Goal: Information Seeking & Learning: Learn about a topic

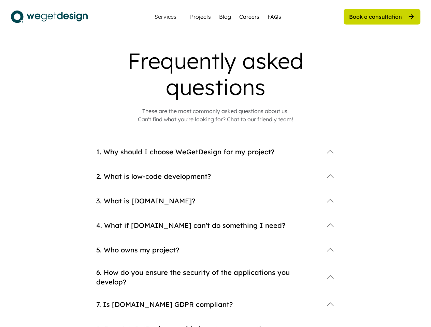
click at [215, 164] on div "1. Why should I choose WeGetDesign for my project?" at bounding box center [215, 157] width 239 height 25
click at [215, 188] on div "2. What is low-code development?" at bounding box center [215, 182] width 239 height 25
click at [215, 86] on div "Frequently asked questions" at bounding box center [215, 74] width 273 height 53
click at [215, 74] on div "Frequently asked questions" at bounding box center [215, 74] width 273 height 53
click at [215, 115] on div "These are the most commonly asked questions about us. Can't find what you're lo…" at bounding box center [215, 115] width 155 height 16
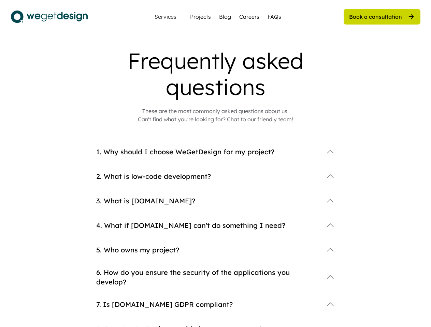
click at [215, 236] on div "4. What if [DOMAIN_NAME] can't do something I need?" at bounding box center [215, 231] width 239 height 25
click at [215, 158] on div "1. Why should I choose WeGetDesign for my project?" at bounding box center [215, 152] width 239 height 14
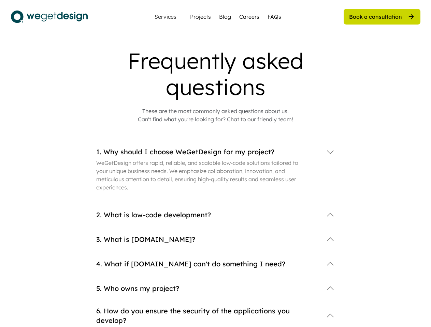
click at [215, 152] on div "1. Why should I choose WeGetDesign for my project?" at bounding box center [207, 152] width 223 height 10
click at [207, 152] on div "1. Why should I choose WeGetDesign for my project?" at bounding box center [207, 152] width 223 height 10
